Goal: Navigation & Orientation: Find specific page/section

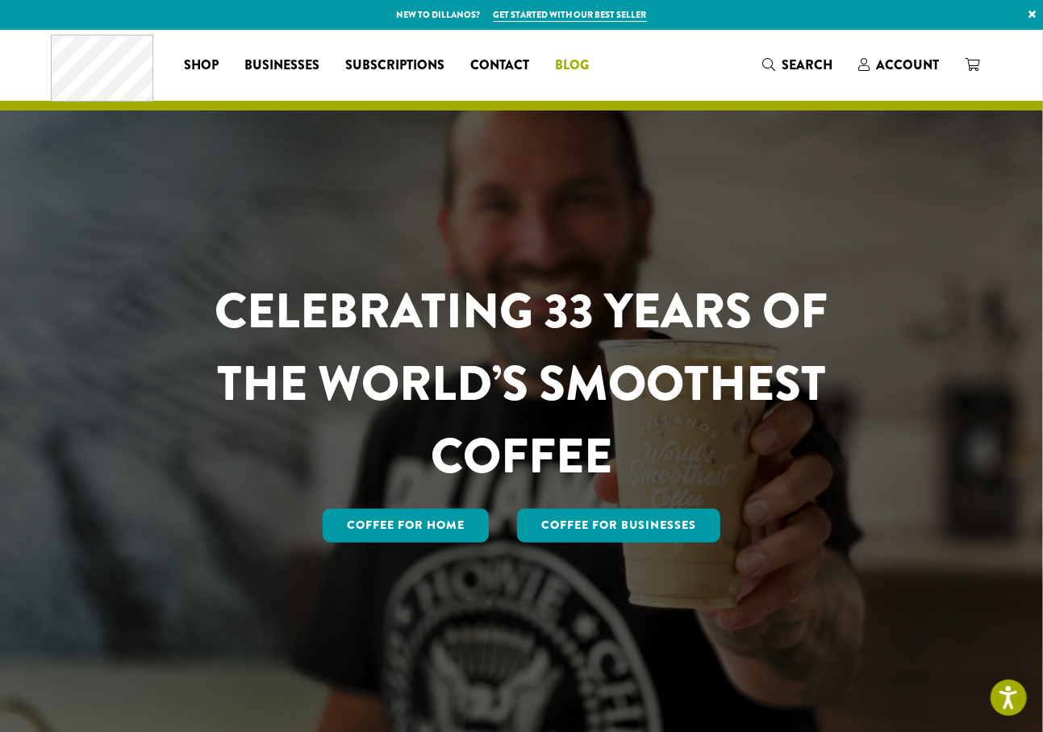
click at [579, 65] on span "Blog" at bounding box center [572, 66] width 34 height 20
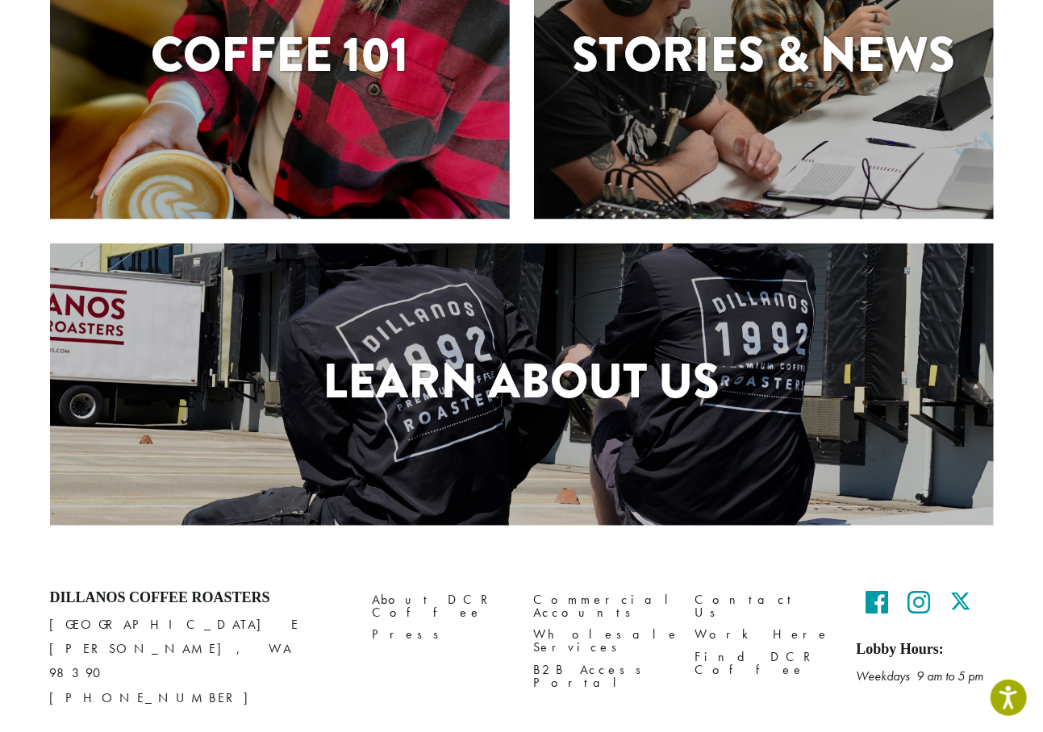
scroll to position [595, 0]
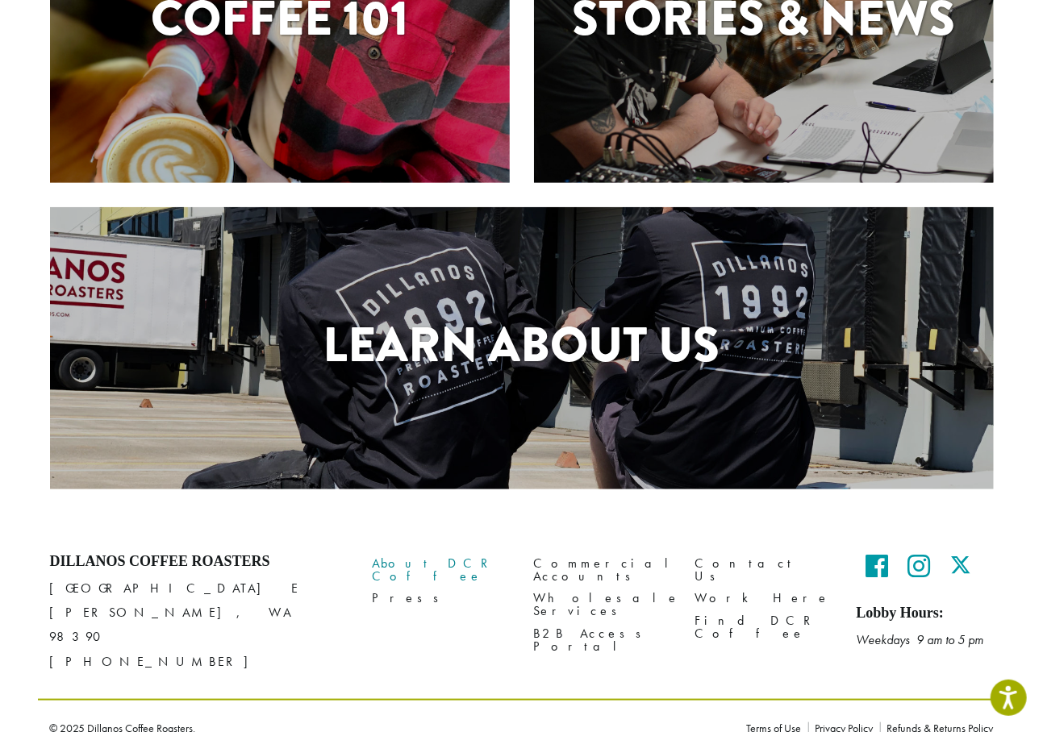
click at [456, 560] on link "About DCR Coffee" at bounding box center [441, 570] width 137 height 35
